Goal: Task Accomplishment & Management: Manage account settings

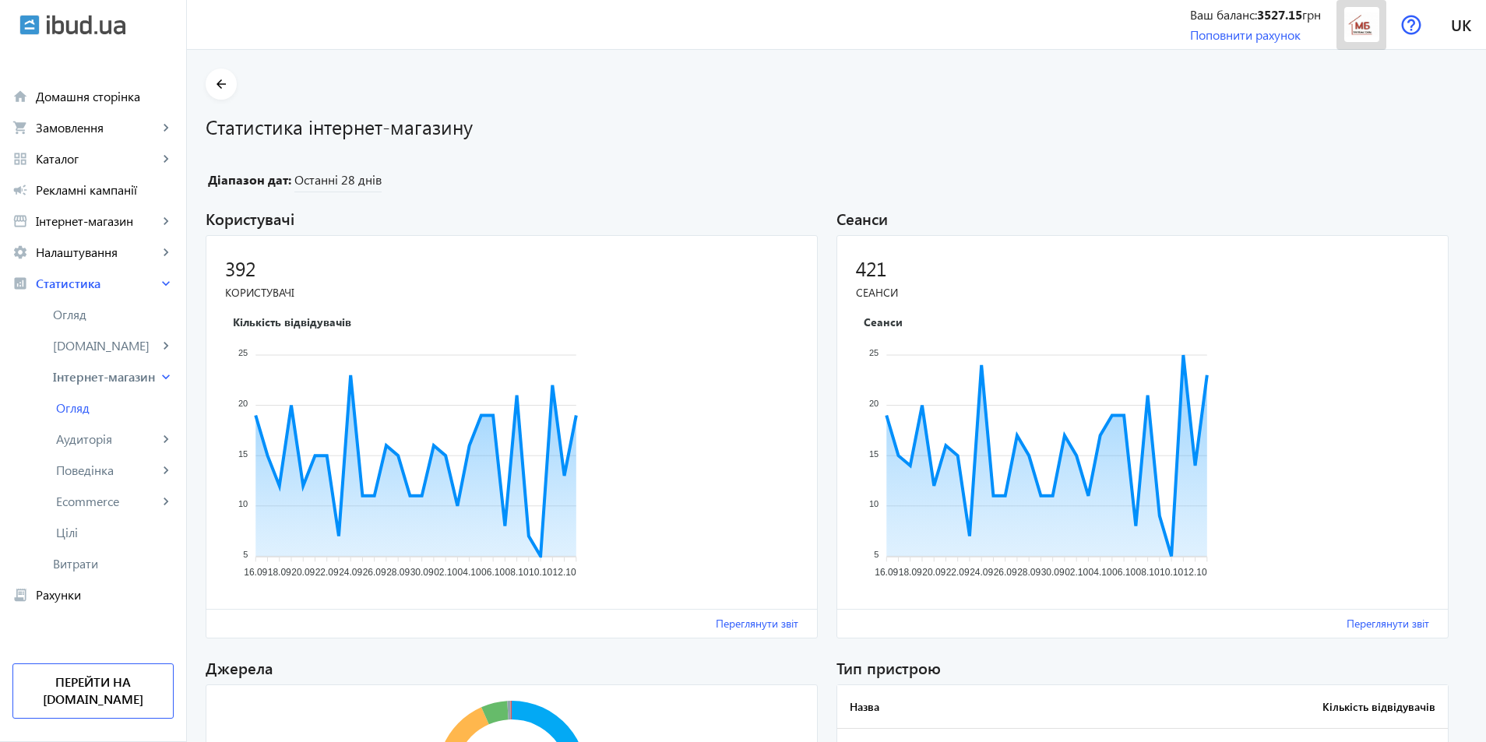
click at [1365, 30] on img at bounding box center [1361, 24] width 35 height 35
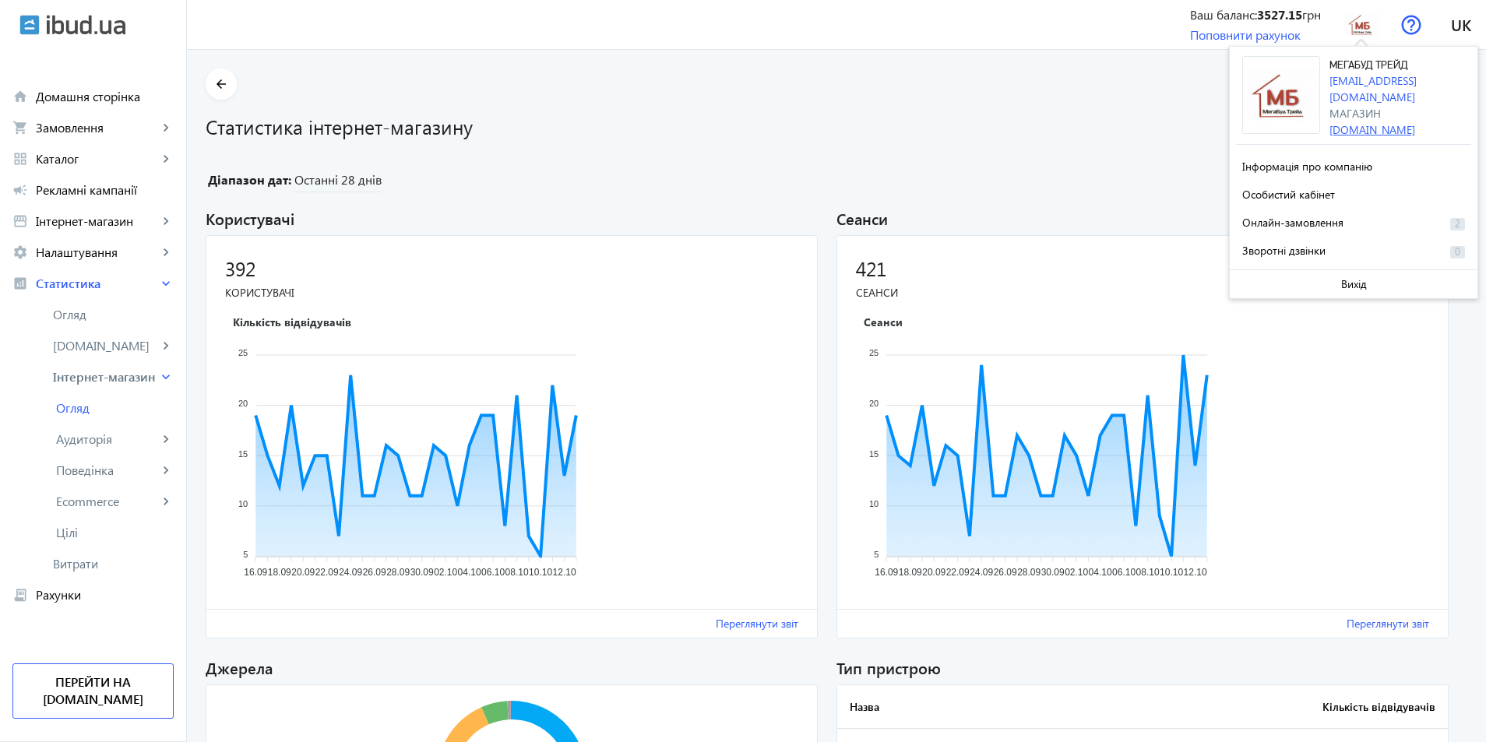
click at [1358, 122] on link "[DOMAIN_NAME]" at bounding box center [1372, 129] width 86 height 15
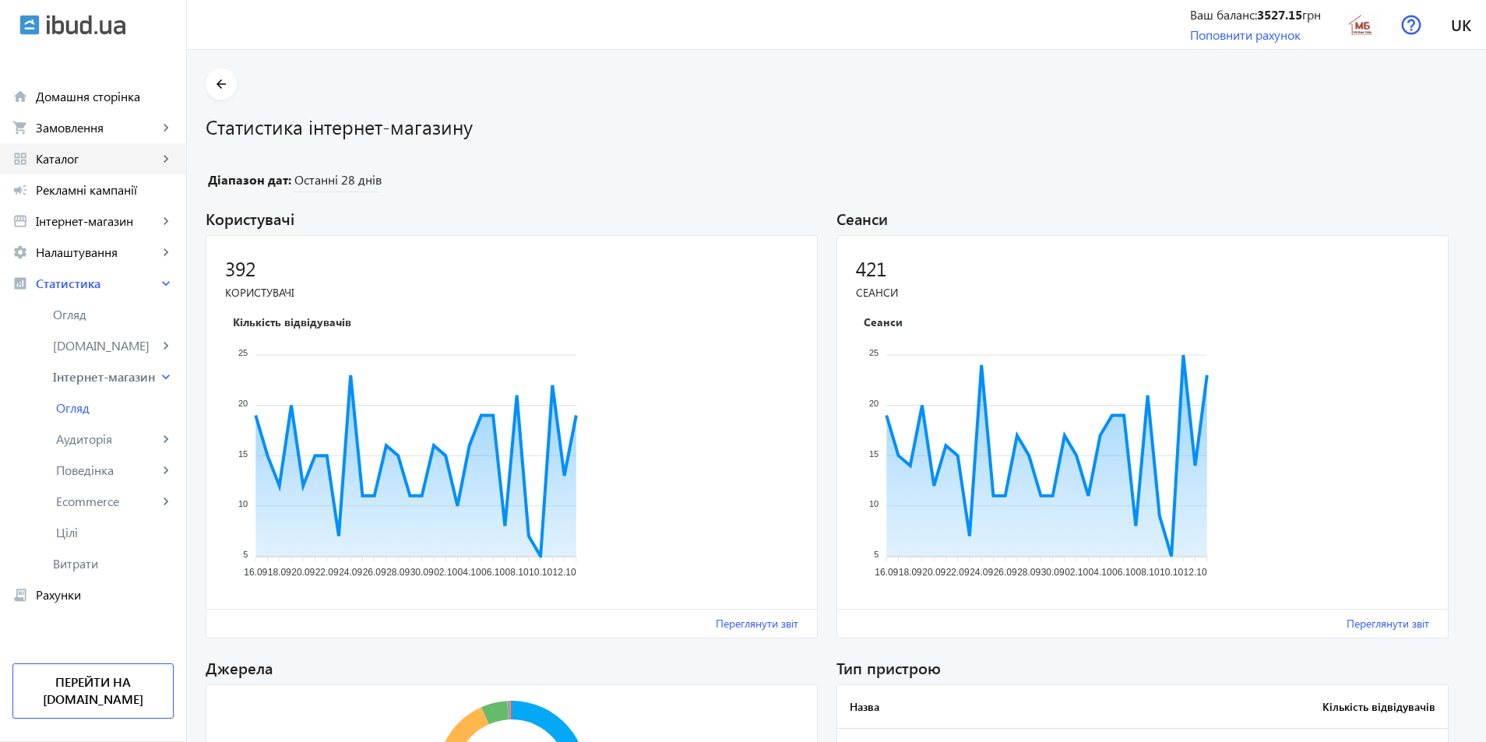
click at [71, 152] on span "Каталог" at bounding box center [97, 159] width 122 height 16
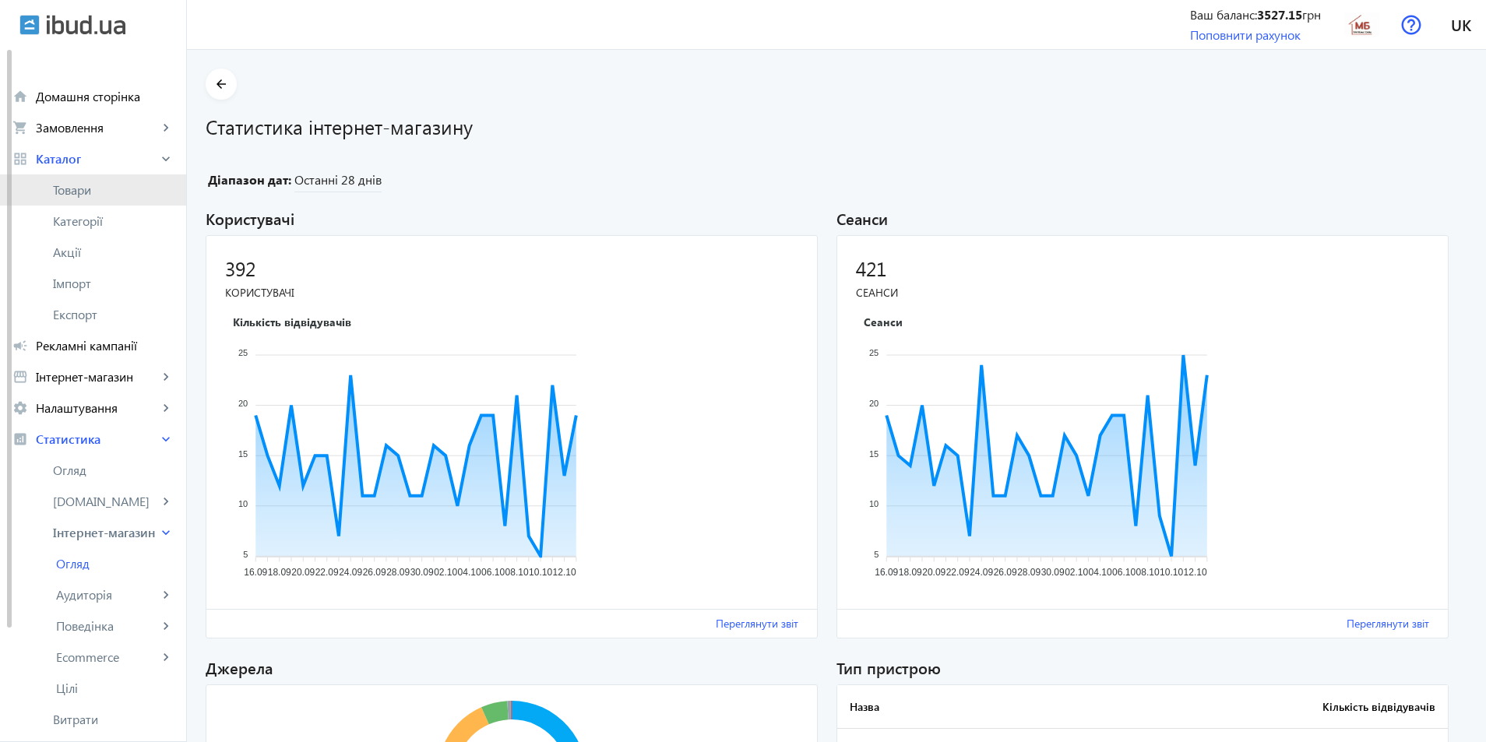
click at [85, 185] on span "Товари" at bounding box center [113, 190] width 121 height 16
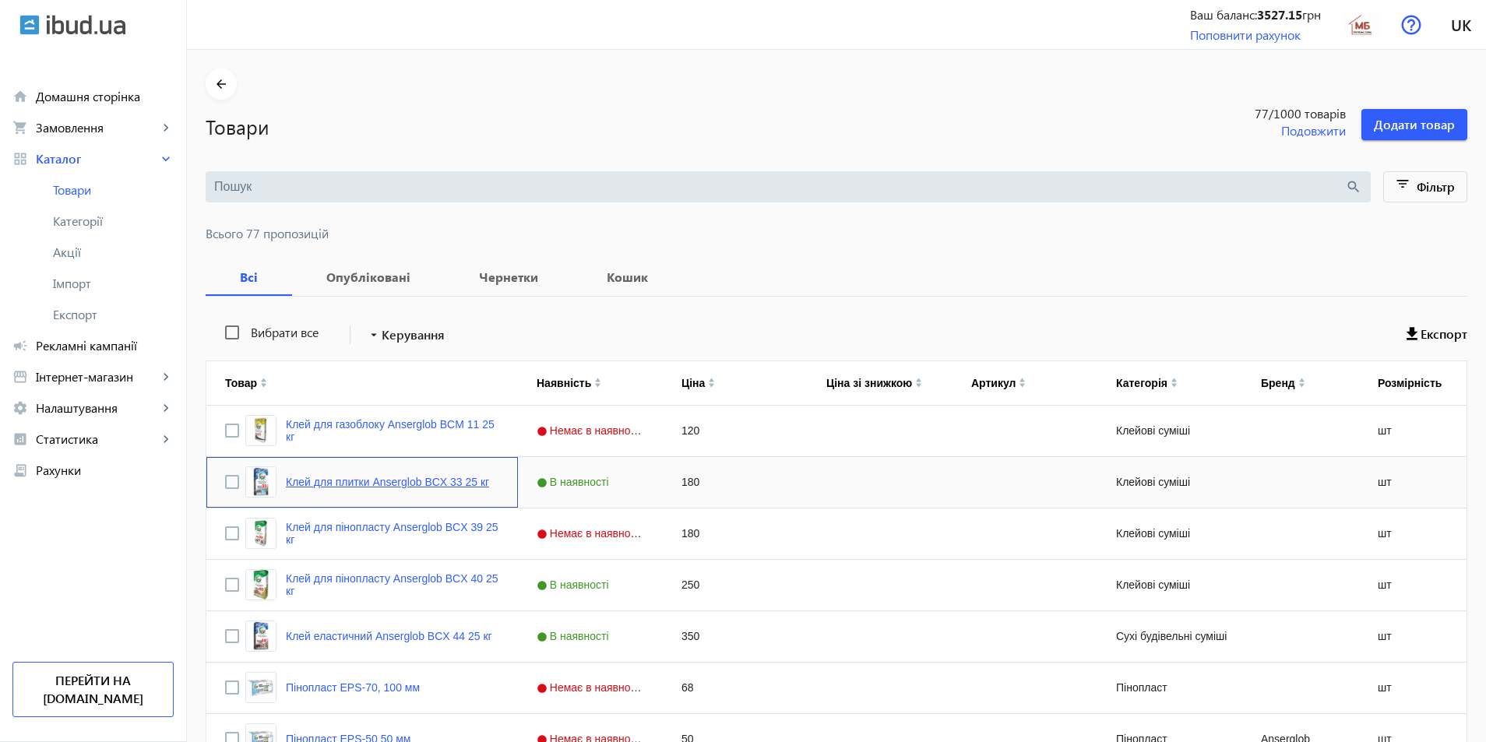
click at [370, 485] on link "Клей для плитки Anserglob BCX 33 25 кг" at bounding box center [387, 482] width 203 height 12
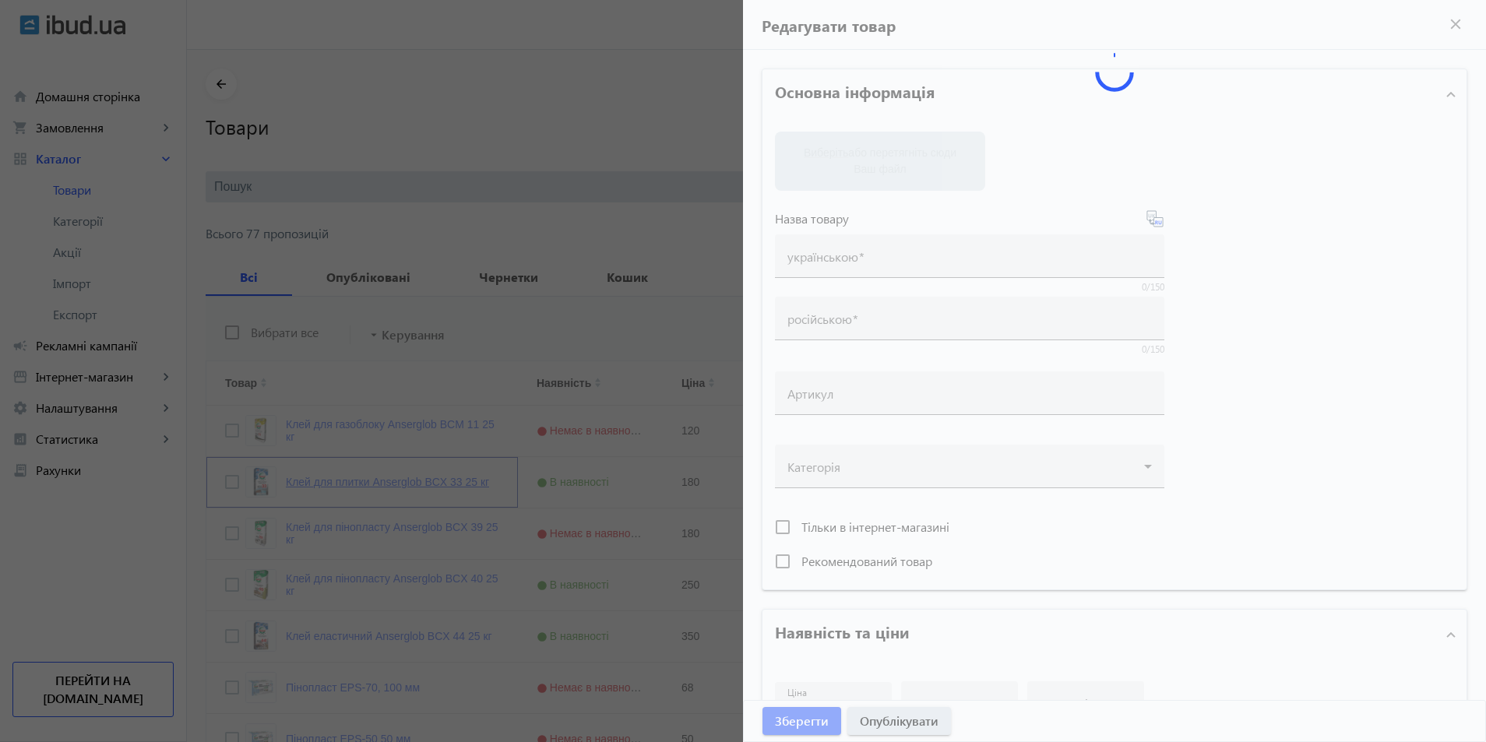
type input "Клей для плитки Anserglob BCX 33 25 кг"
type input "180"
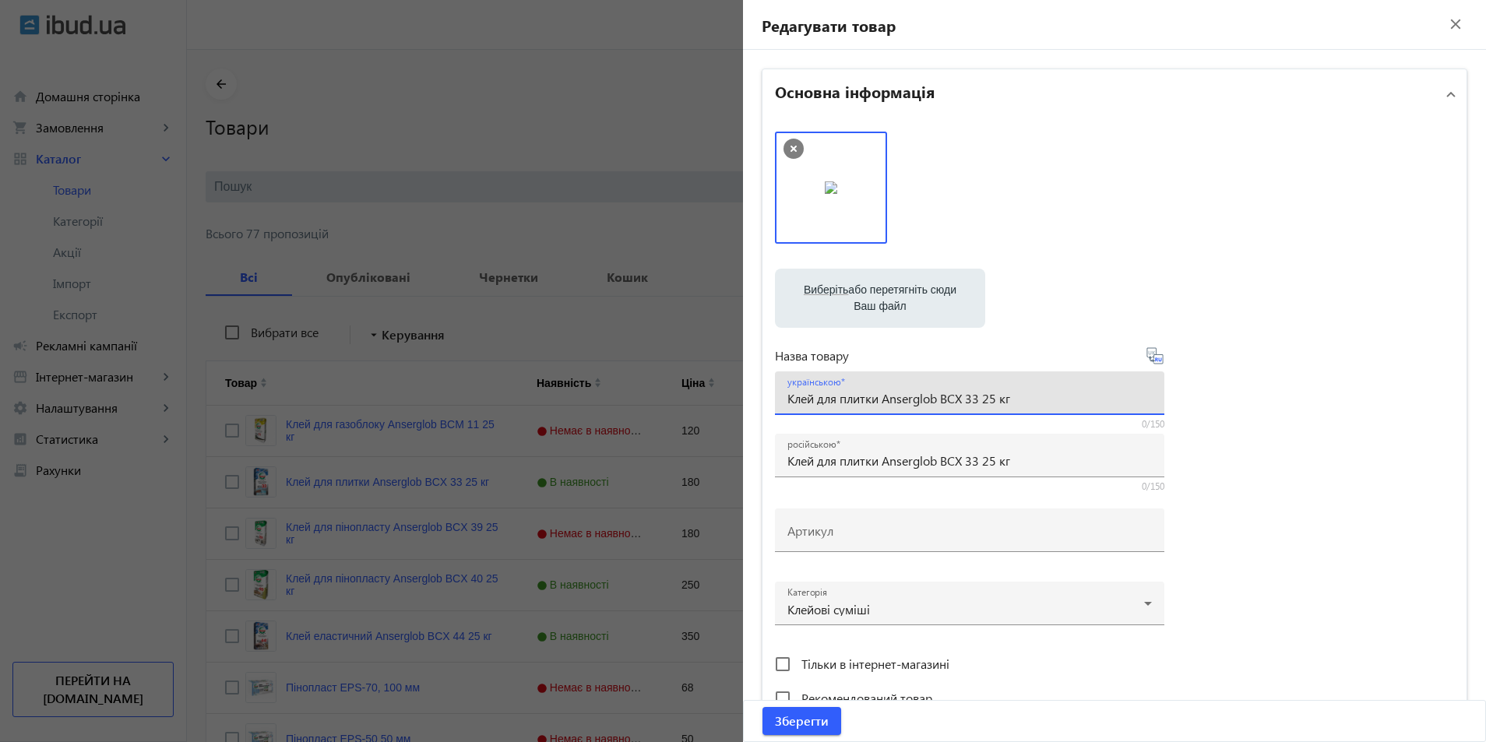
drag, startPoint x: 1006, startPoint y: 399, endPoint x: 730, endPoint y: 394, distance: 275.7
click at [836, 187] on img at bounding box center [831, 187] width 12 height 12
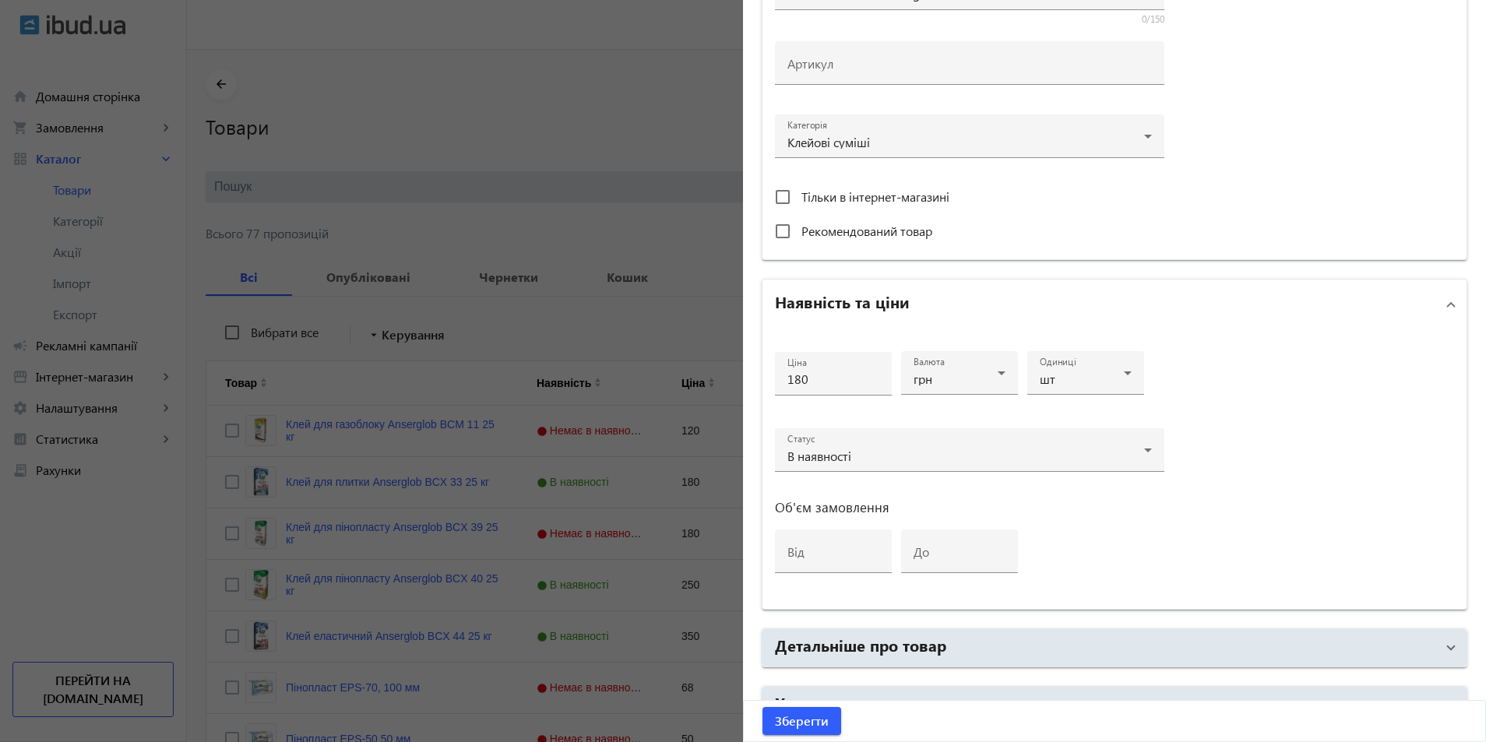
scroll to position [558, 0]
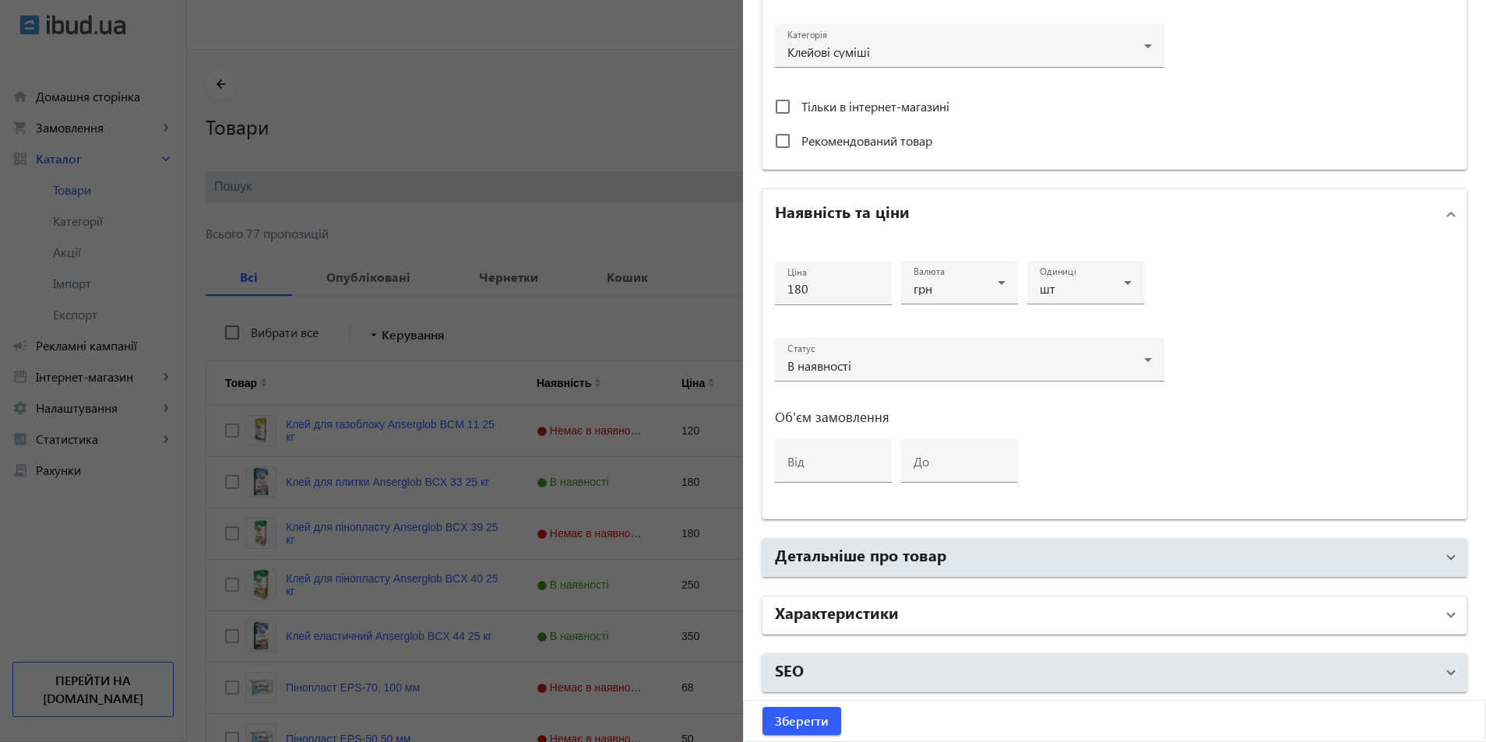
click at [864, 610] on h2 "Характеристики" at bounding box center [837, 612] width 124 height 22
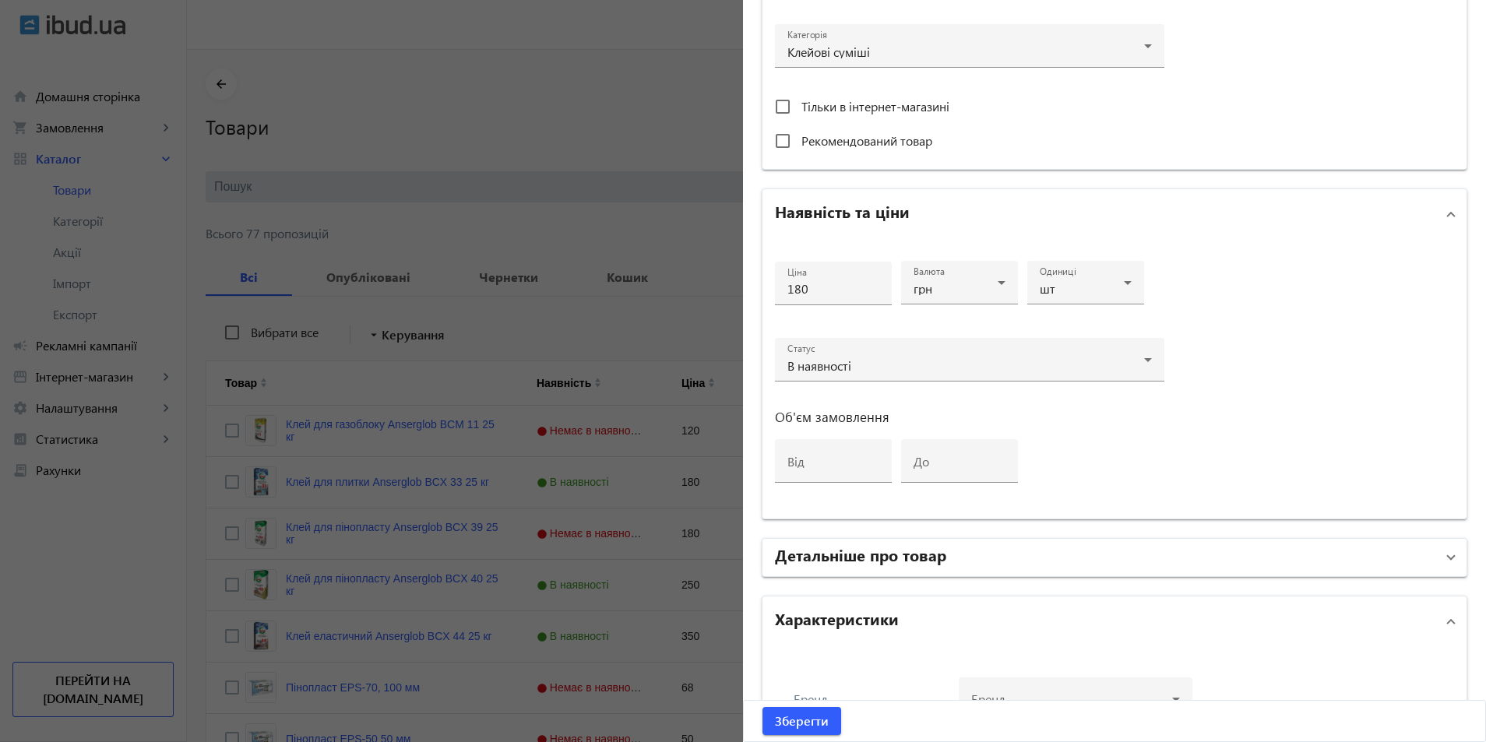
click at [871, 565] on h2 "Детальніше про товар" at bounding box center [860, 555] width 171 height 22
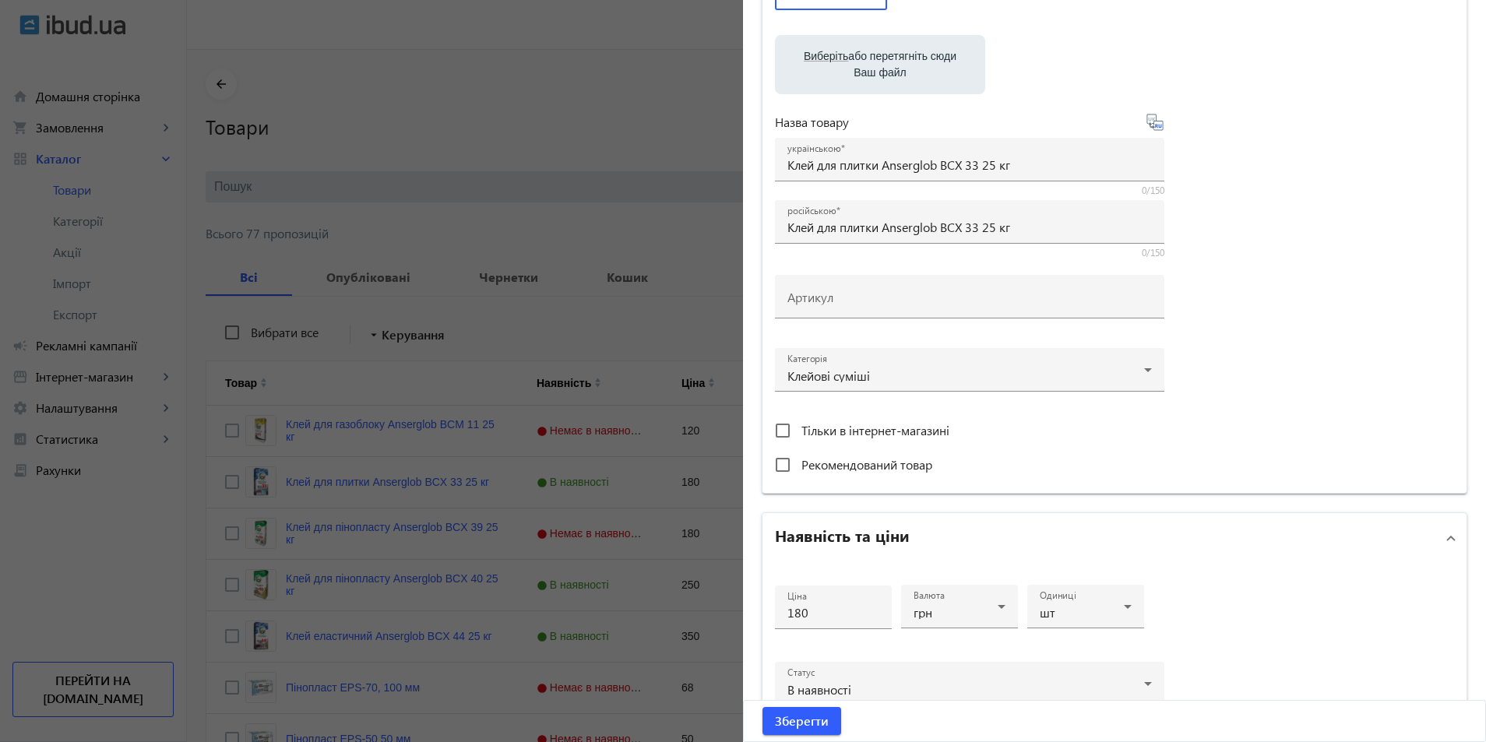
scroll to position [311, 0]
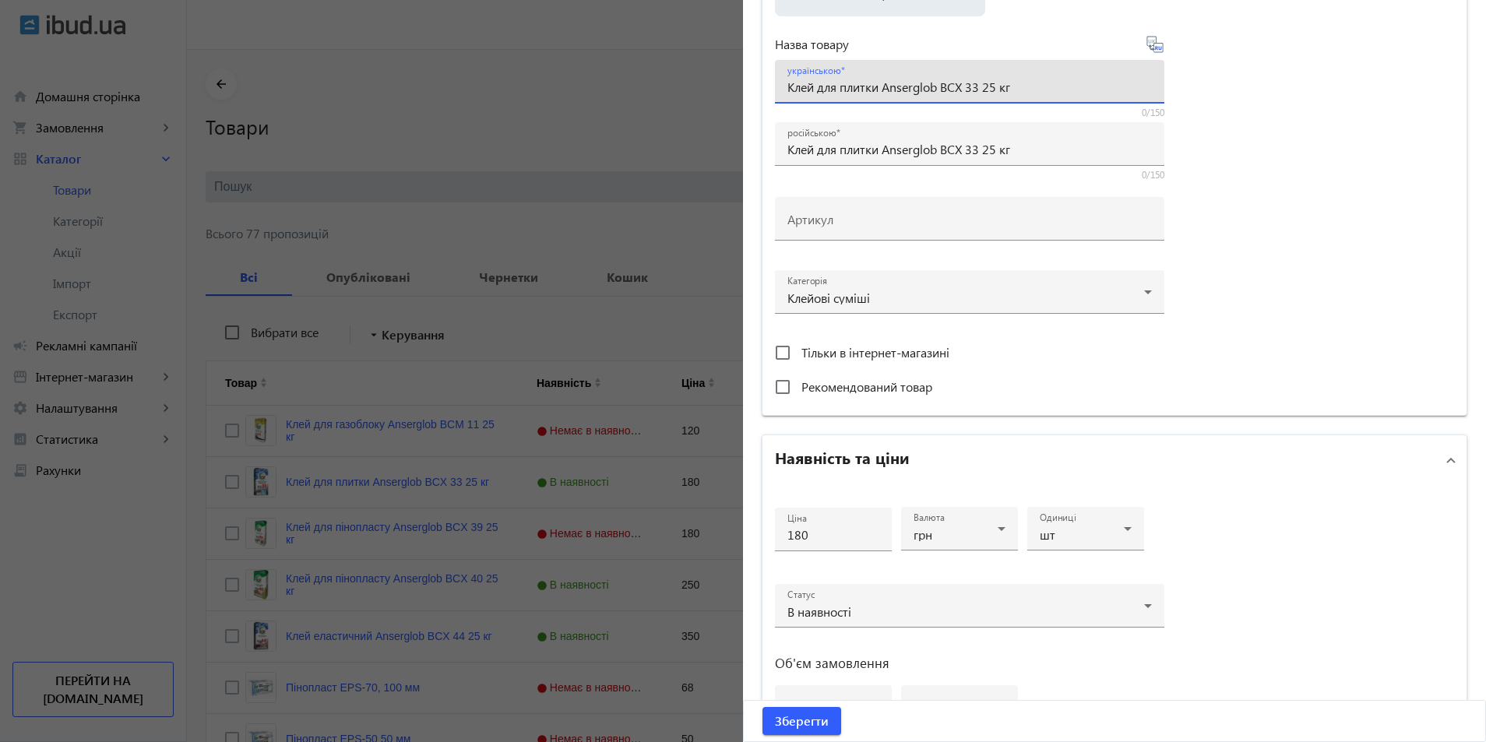
drag, startPoint x: 1019, startPoint y: 86, endPoint x: 788, endPoint y: 89, distance: 230.5
